Goal: Obtain resource: Obtain resource

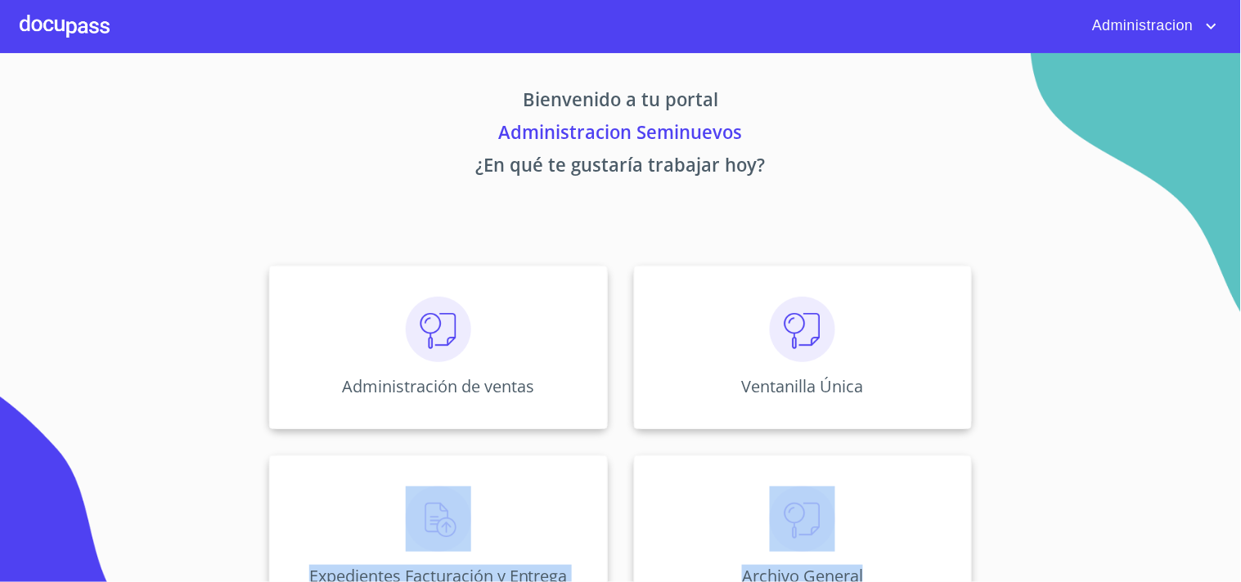
scroll to position [49, 0]
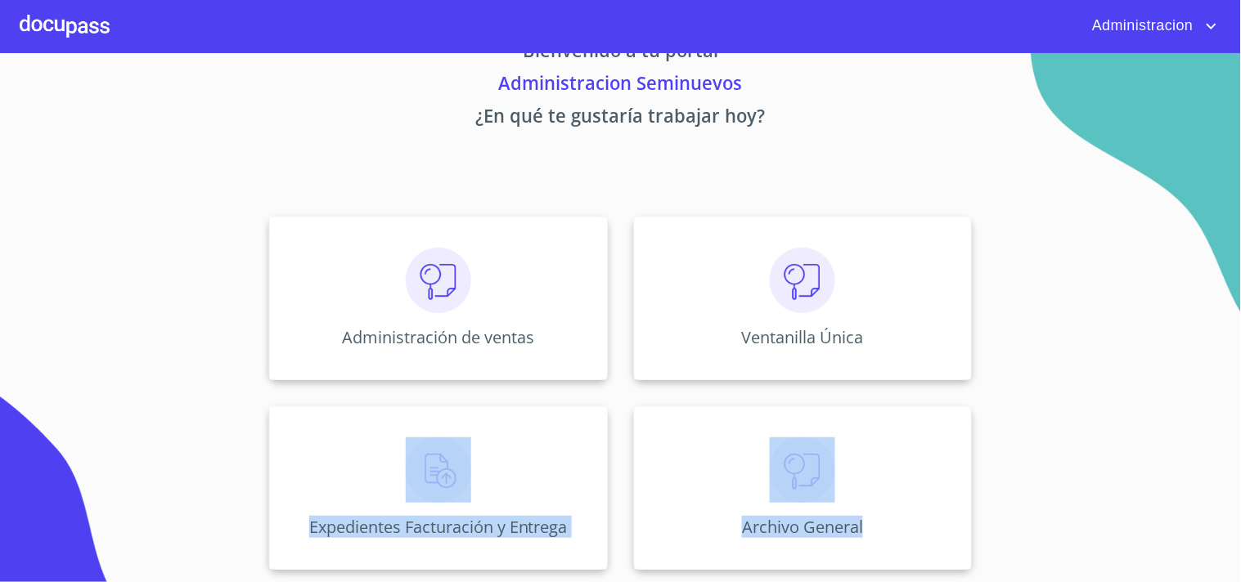
drag, startPoint x: 895, startPoint y: 385, endPoint x: 1240, endPoint y: 616, distance: 415.2
click at [1240, 582] on html "Administracion Bienvenido a tu portal Administracion Seminuevos ¿En qué te gust…" at bounding box center [620, 291] width 1241 height 582
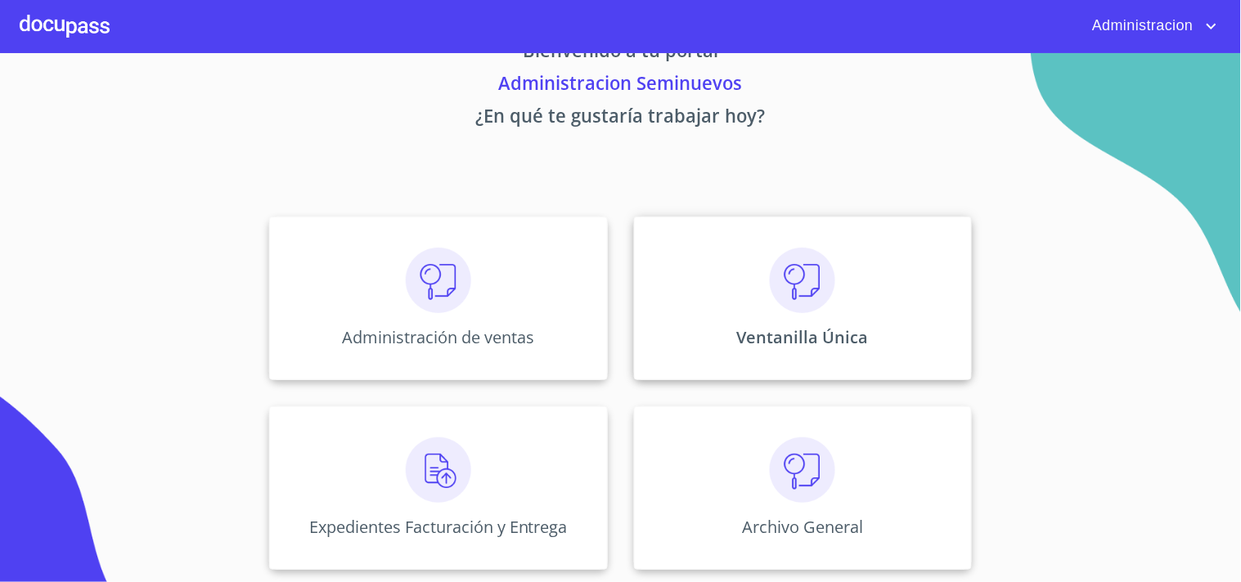
click at [810, 329] on p "Ventanilla Única" at bounding box center [803, 337] width 132 height 22
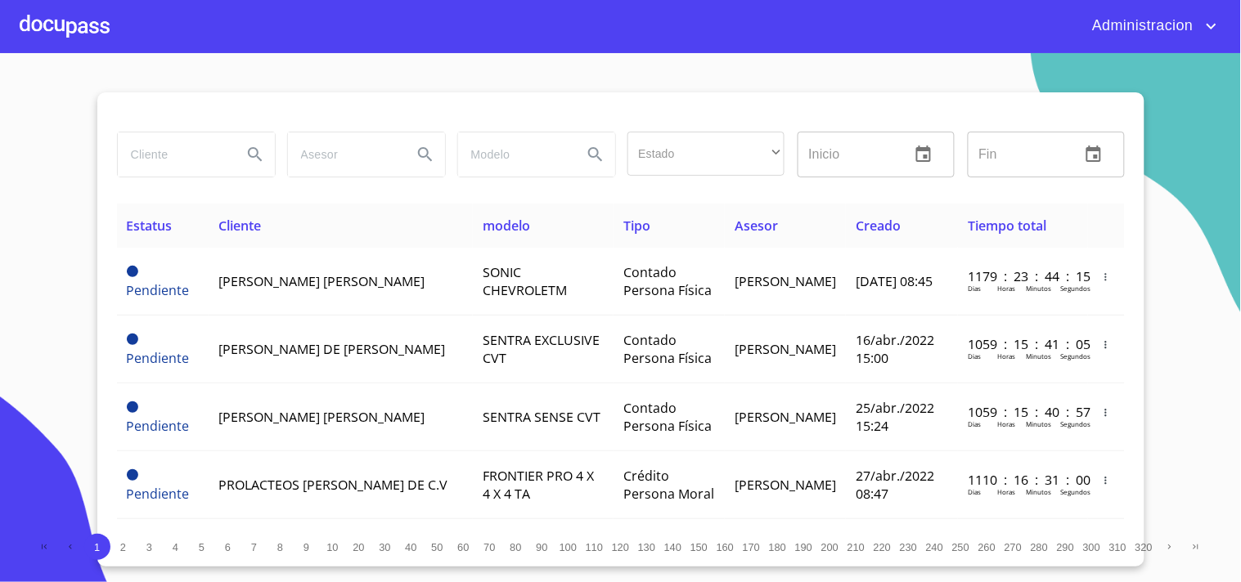
click at [205, 141] on input "search" at bounding box center [173, 155] width 111 height 44
type input "O"
type input "POLLO"
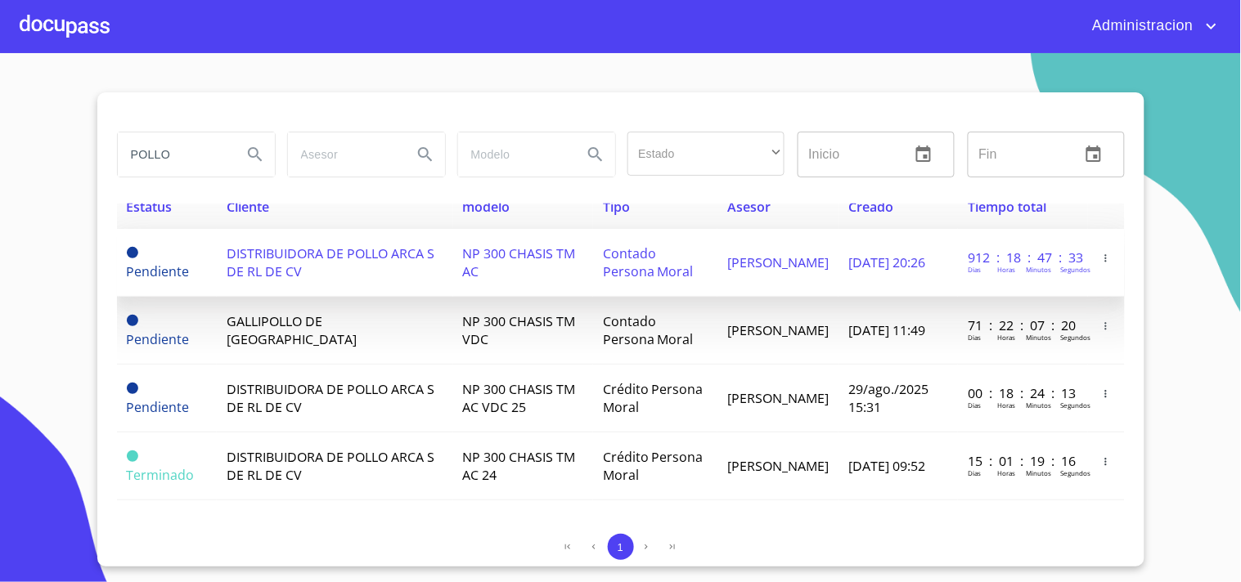
scroll to position [23, 0]
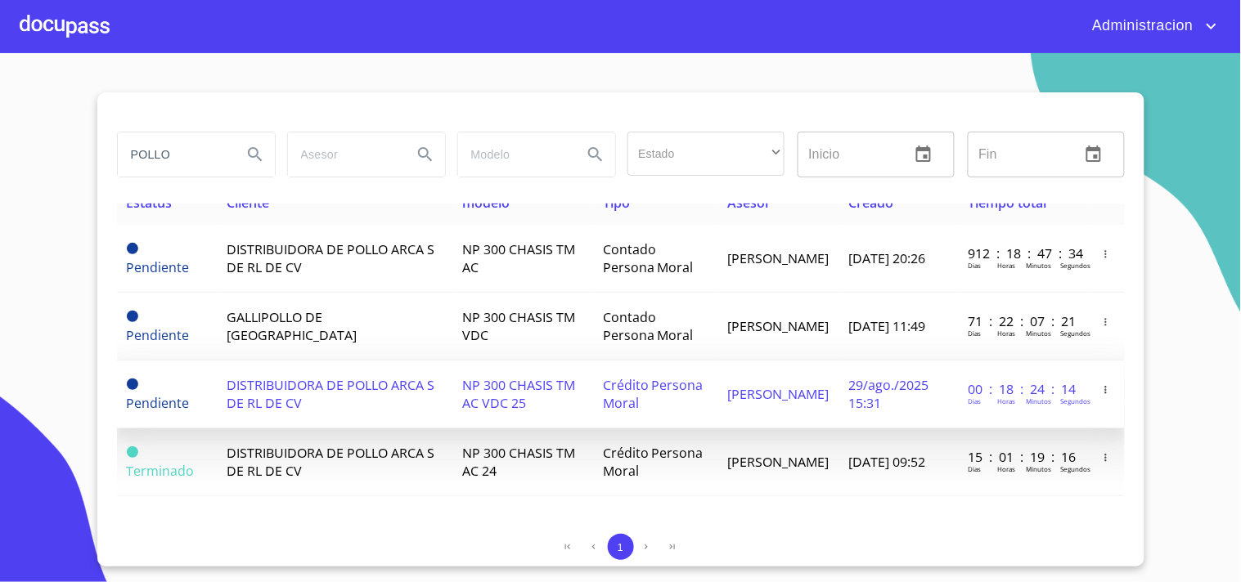
click at [767, 395] on td "[PERSON_NAME]" at bounding box center [777, 395] width 121 height 68
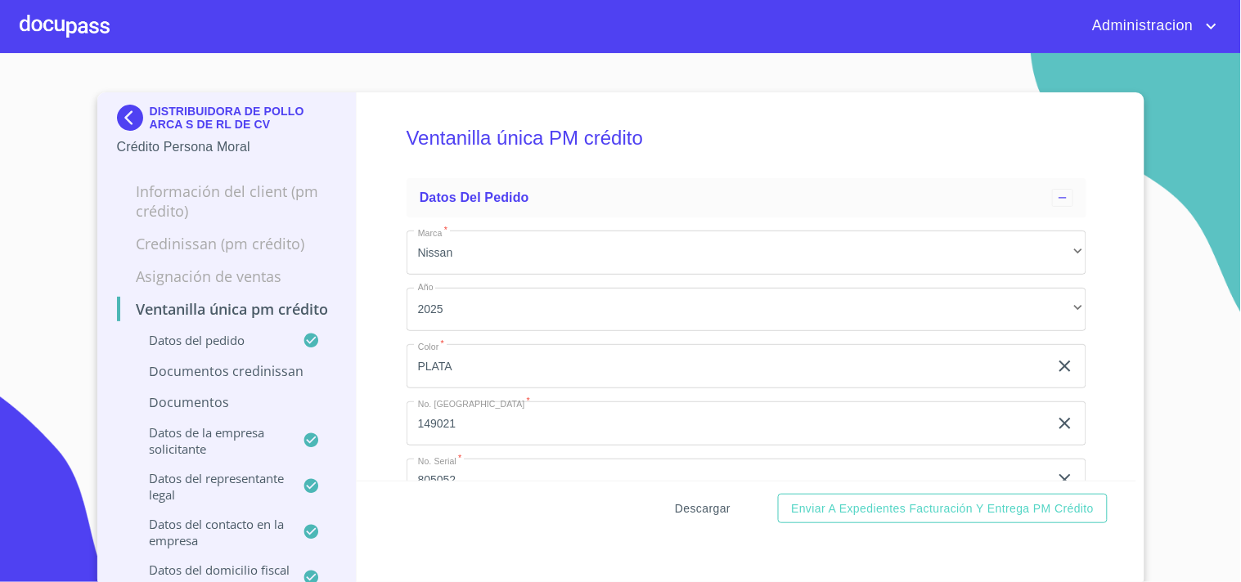
click at [708, 508] on span "Descargar" at bounding box center [703, 509] width 56 height 20
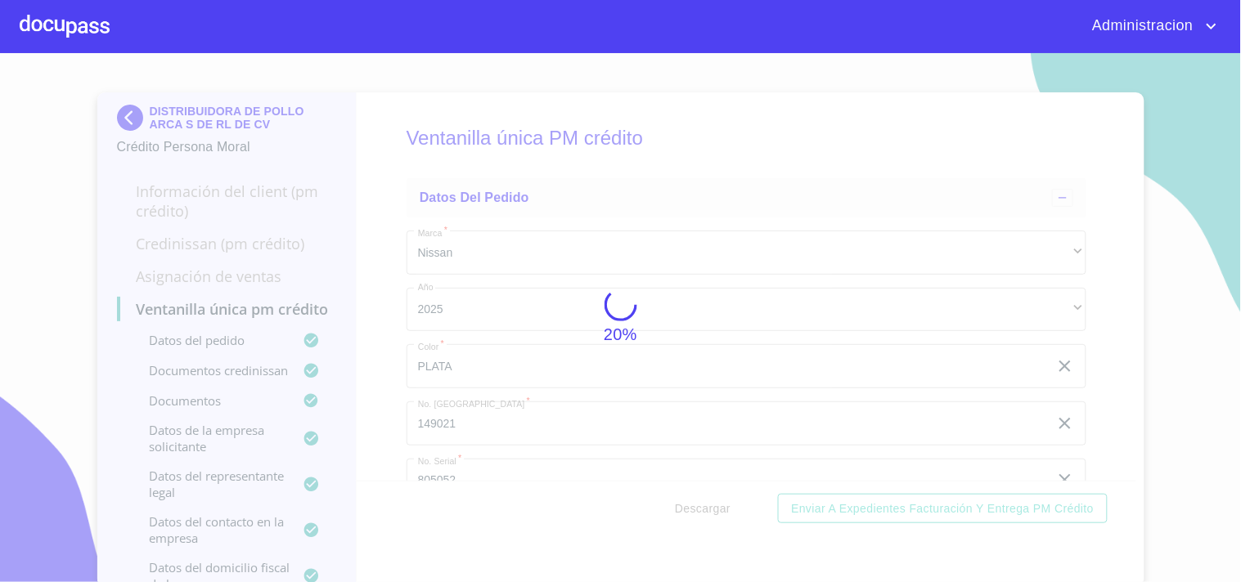
click at [573, 251] on div "20%" at bounding box center [620, 317] width 1241 height 529
click at [713, 354] on div "20%" at bounding box center [620, 313] width 1241 height 529
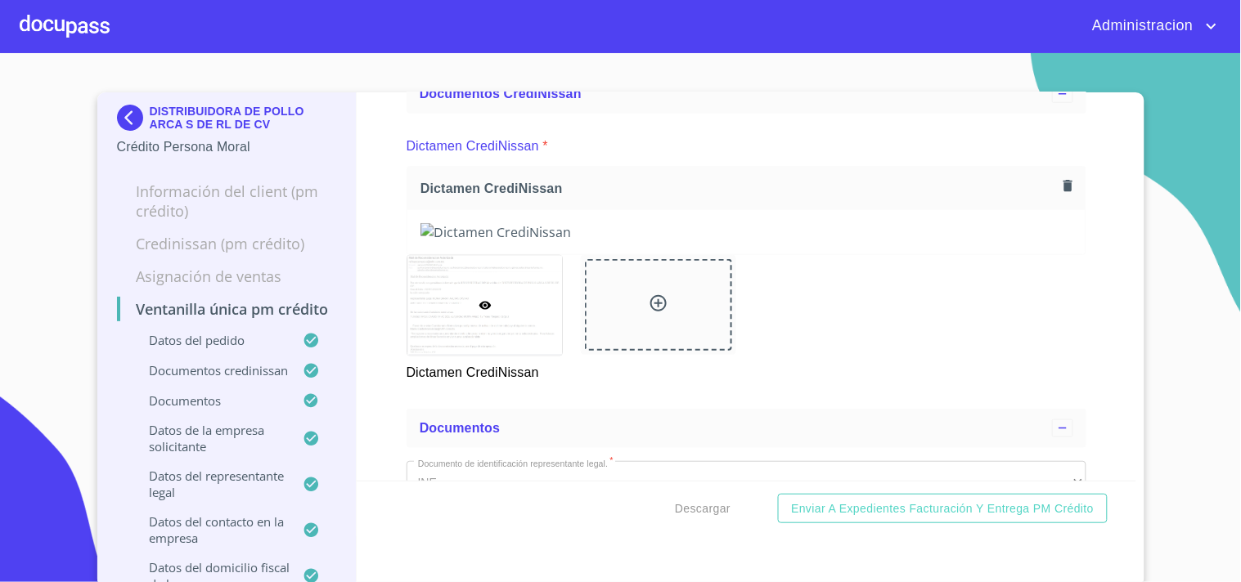
scroll to position [726, 0]
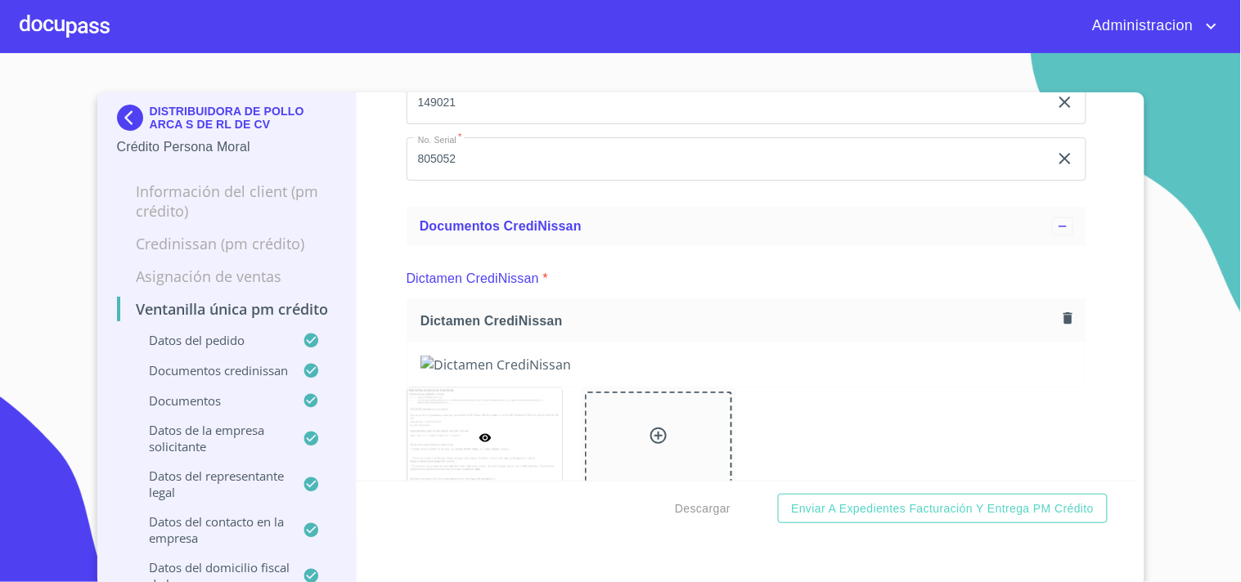
scroll to position [363, 0]
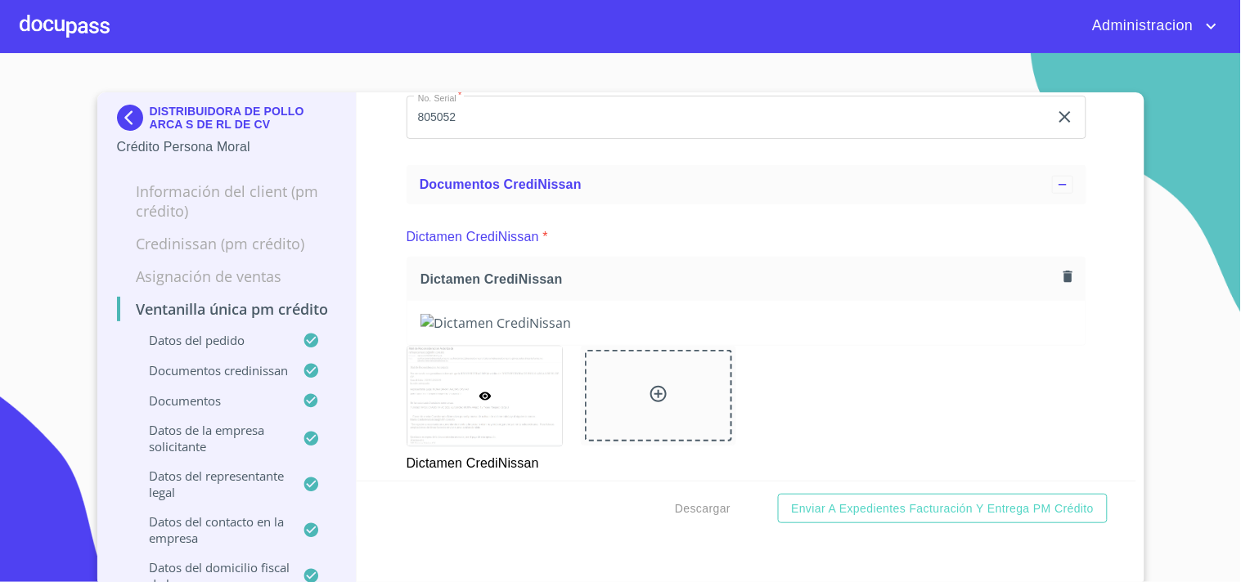
click at [742, 332] on img at bounding box center [746, 323] width 652 height 18
click at [945, 332] on img at bounding box center [746, 323] width 652 height 18
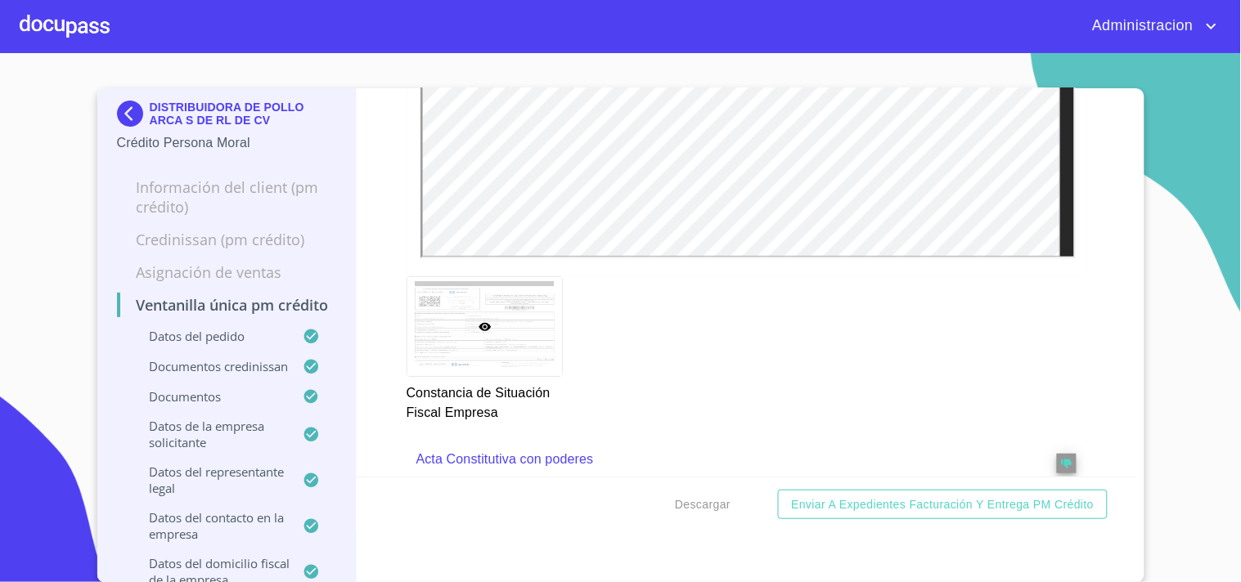
scroll to position [4909, 0]
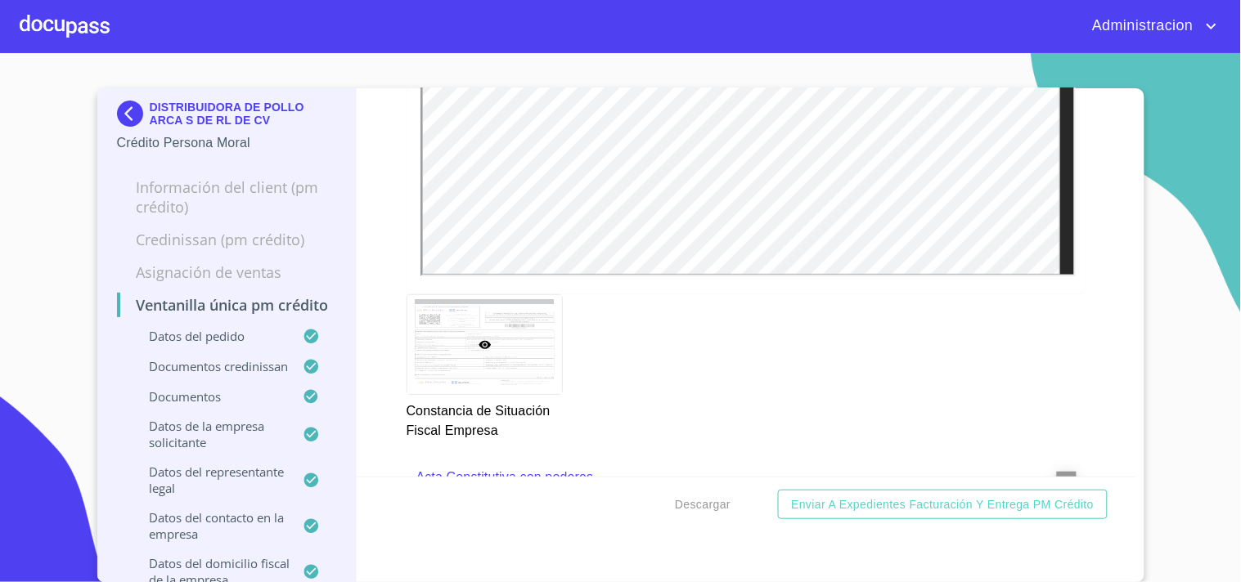
click at [1081, 385] on div "Ventanilla única PM crédito Datos del pedido Marca   * Nissan ​ Año 2025 ​ Colo…" at bounding box center [747, 282] width 780 height 389
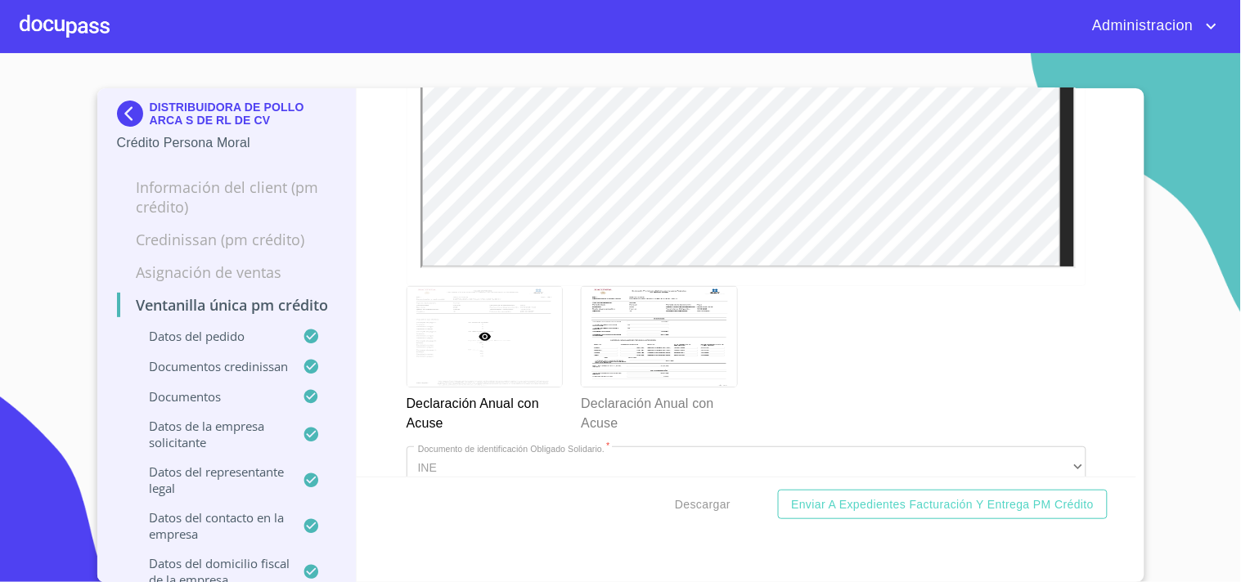
scroll to position [6453, 0]
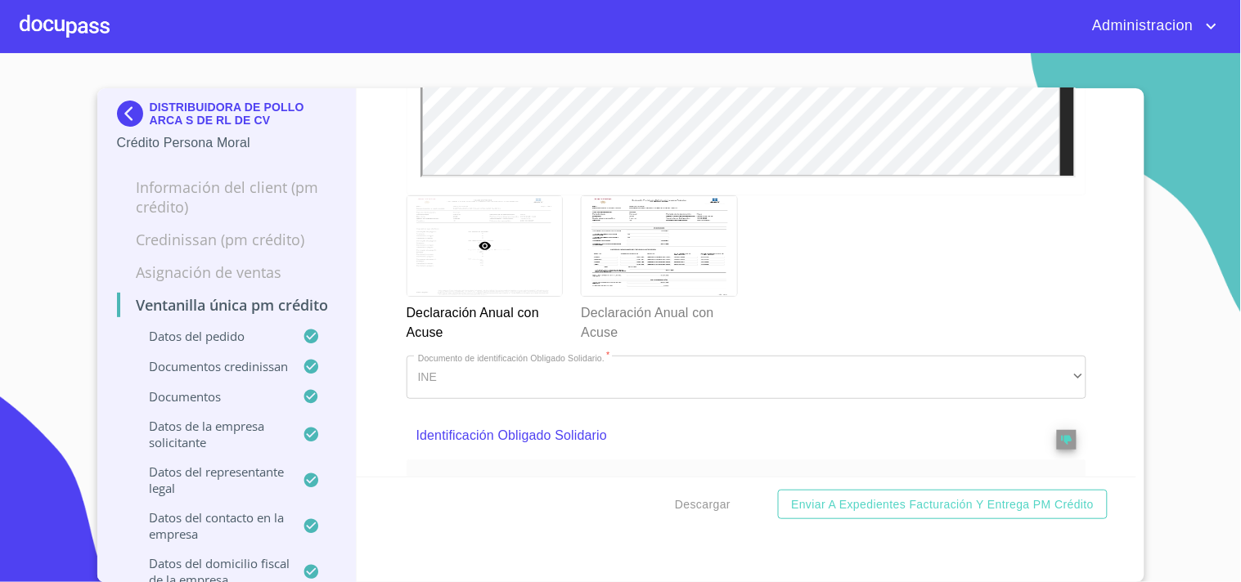
click at [1101, 389] on div "Ventanilla única PM crédito Datos del pedido Marca   * Nissan ​ Año 2025 ​ Colo…" at bounding box center [747, 282] width 780 height 389
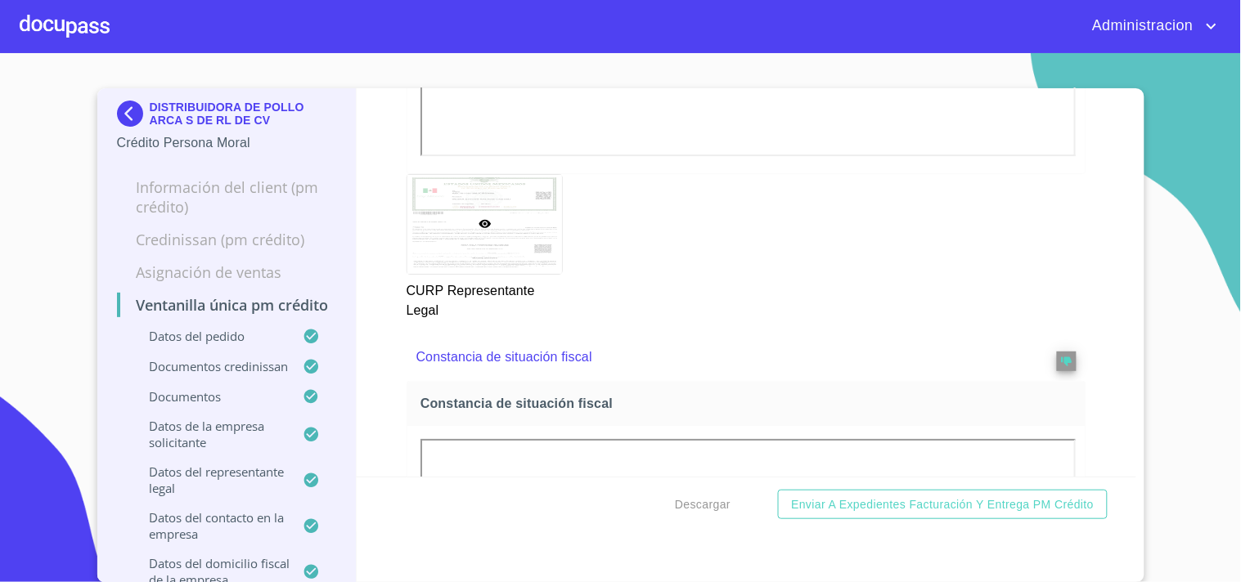
scroll to position [9271, 0]
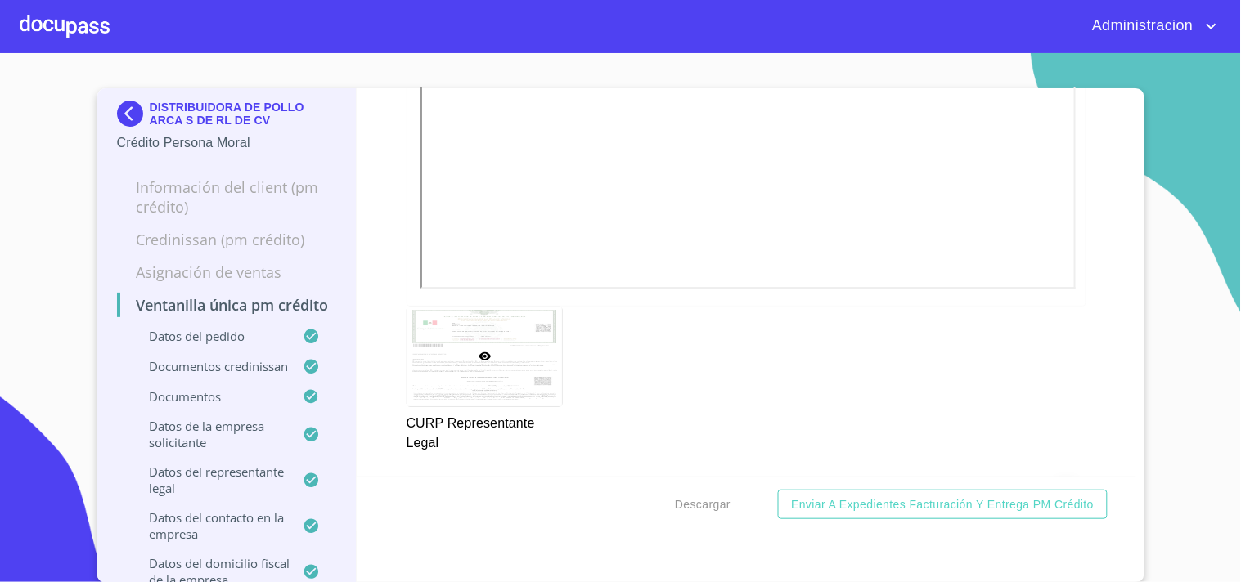
click at [1093, 395] on div "Ventanilla única PM crédito Datos del pedido Marca   * Nissan ​ Año 2025 ​ Colo…" at bounding box center [747, 282] width 780 height 389
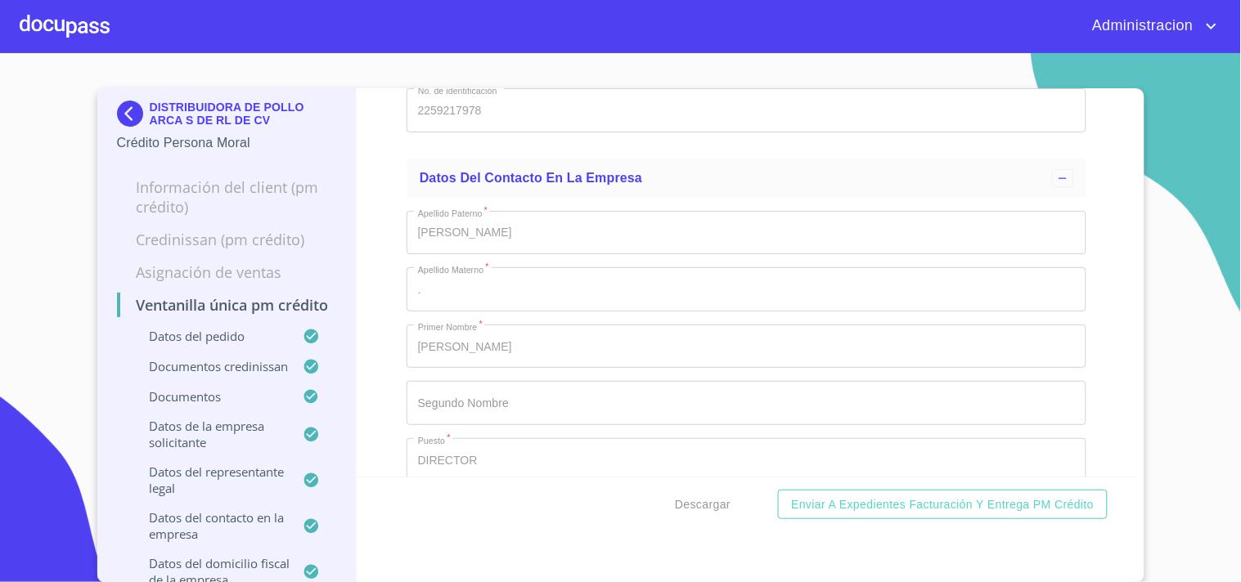
scroll to position [14362, 0]
